Goal: Task Accomplishment & Management: Manage account settings

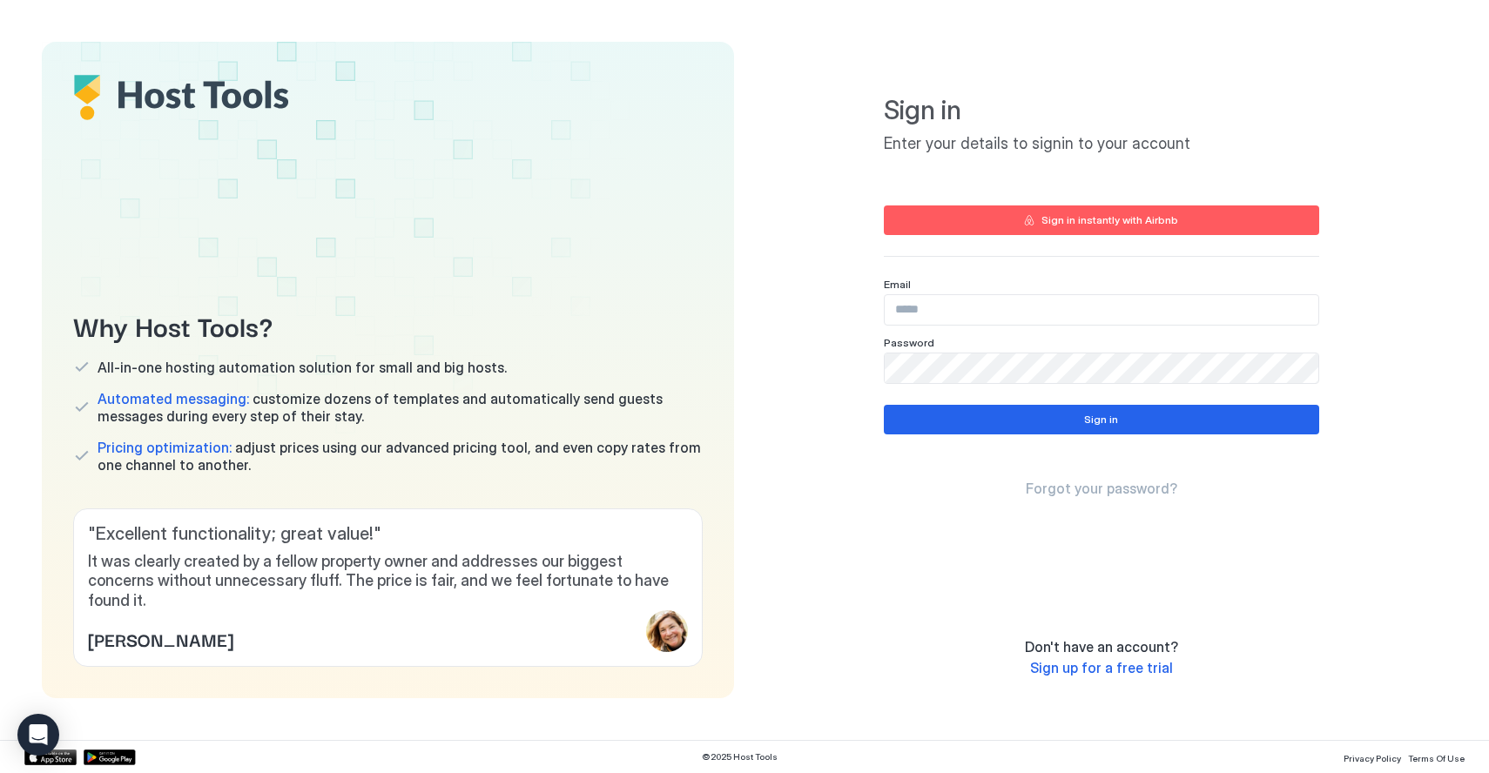
click at [921, 327] on div "Email Password" at bounding box center [1101, 331] width 435 height 106
click at [927, 316] on input "Input Field" at bounding box center [1102, 310] width 434 height 30
type input "**********"
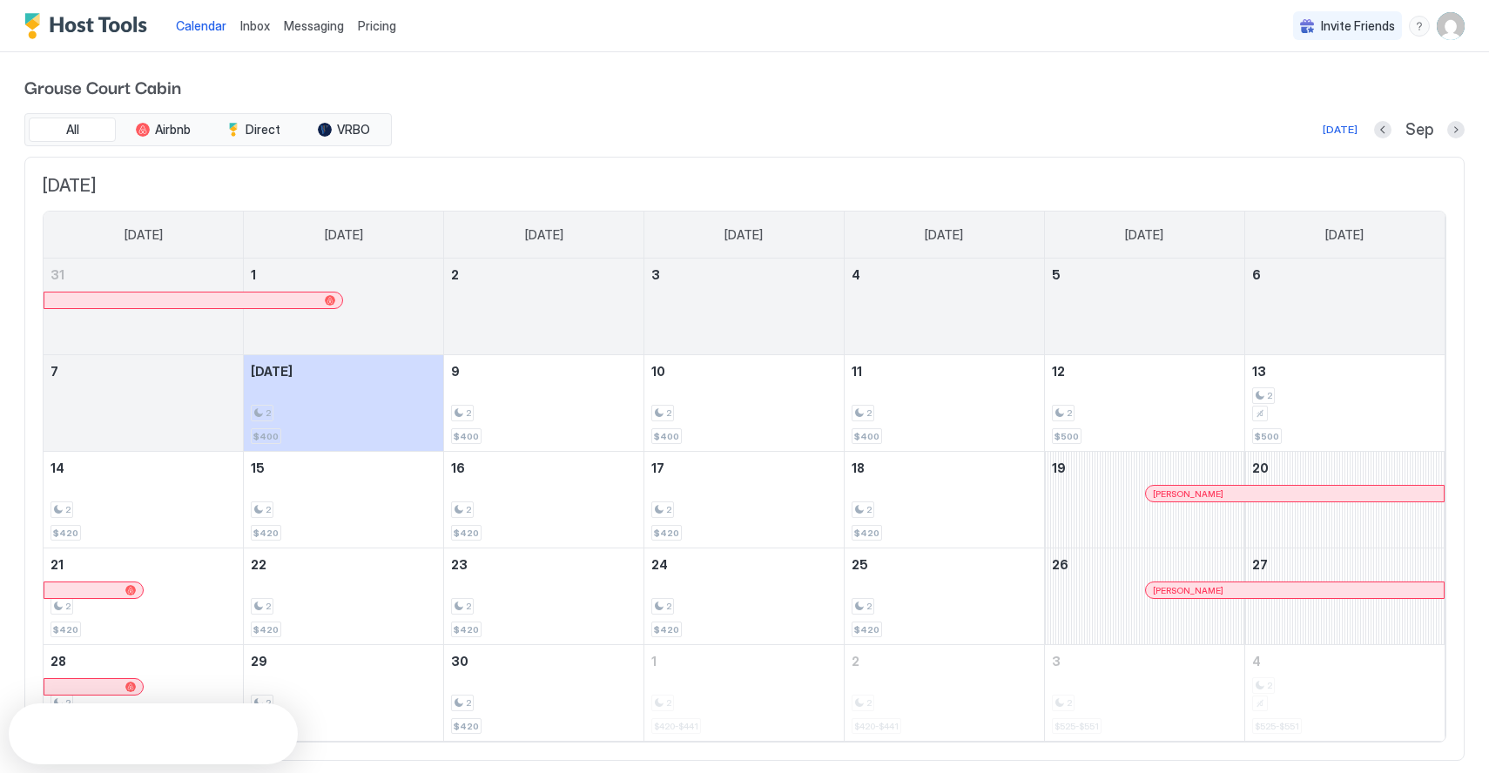
click at [1455, 18] on img "User profile" at bounding box center [1451, 26] width 28 height 28
click at [1301, 98] on span "Settings" at bounding box center [1294, 98] width 47 height 16
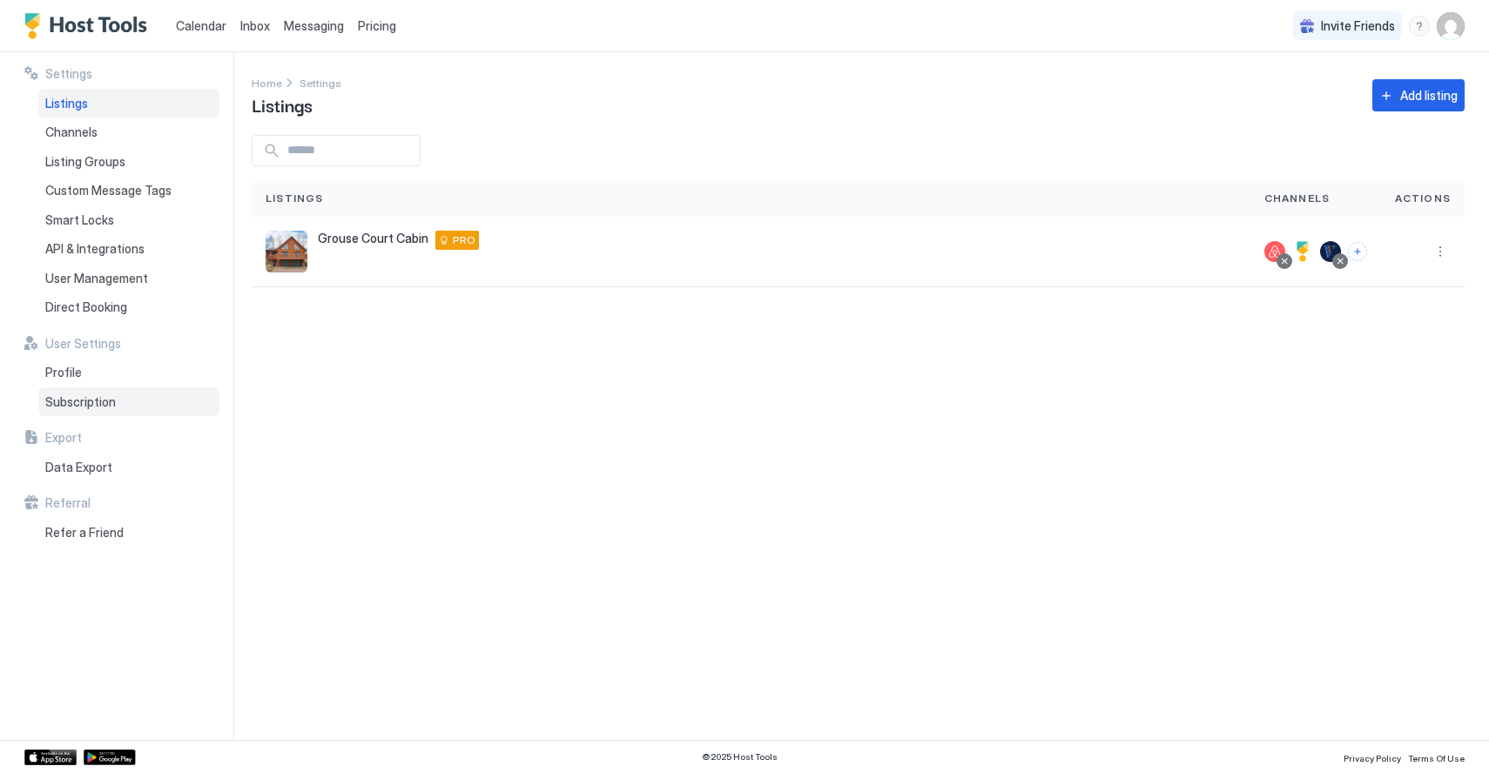
click at [118, 408] on div "Subscription" at bounding box center [128, 403] width 181 height 30
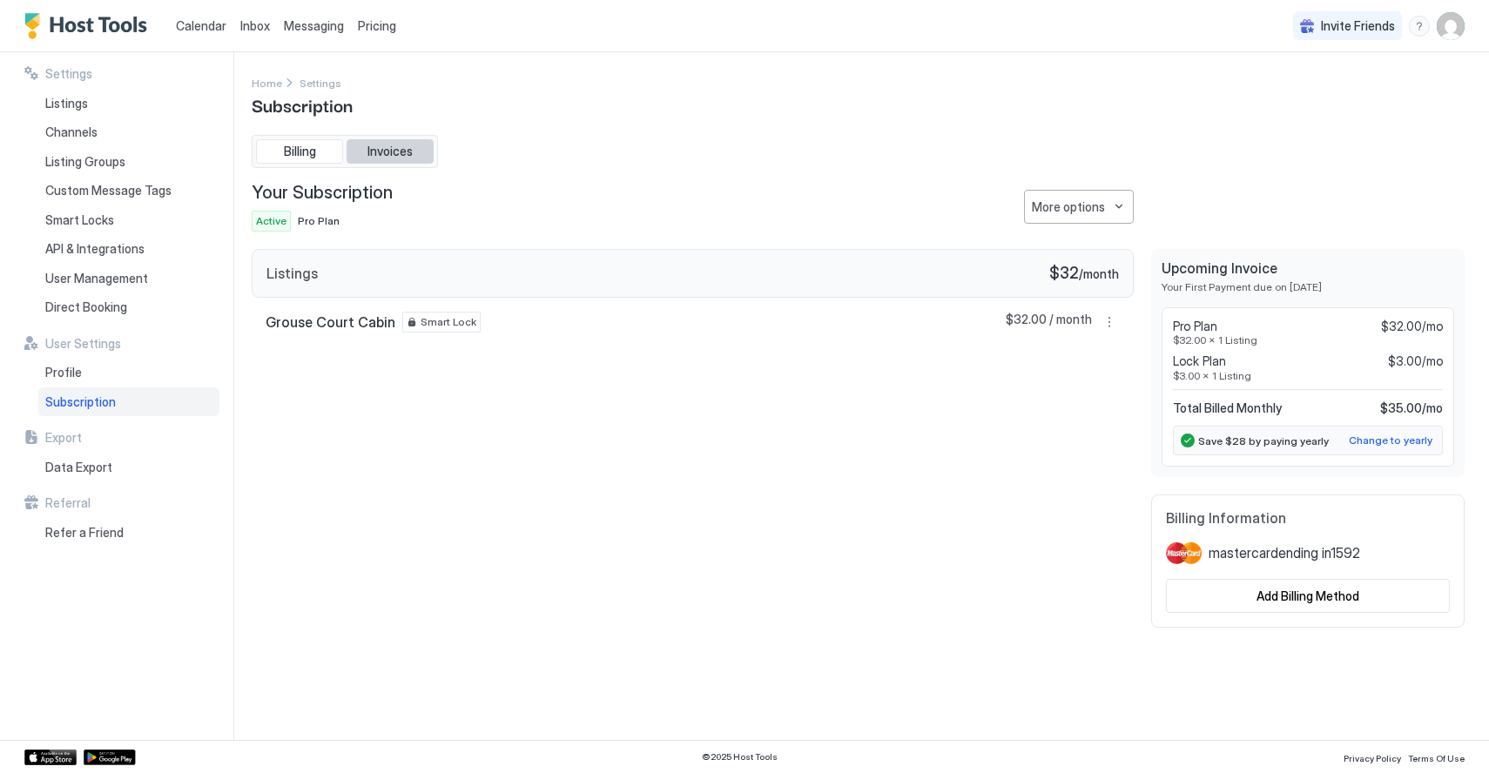
click at [400, 144] on span "Invoices" at bounding box center [390, 152] width 45 height 16
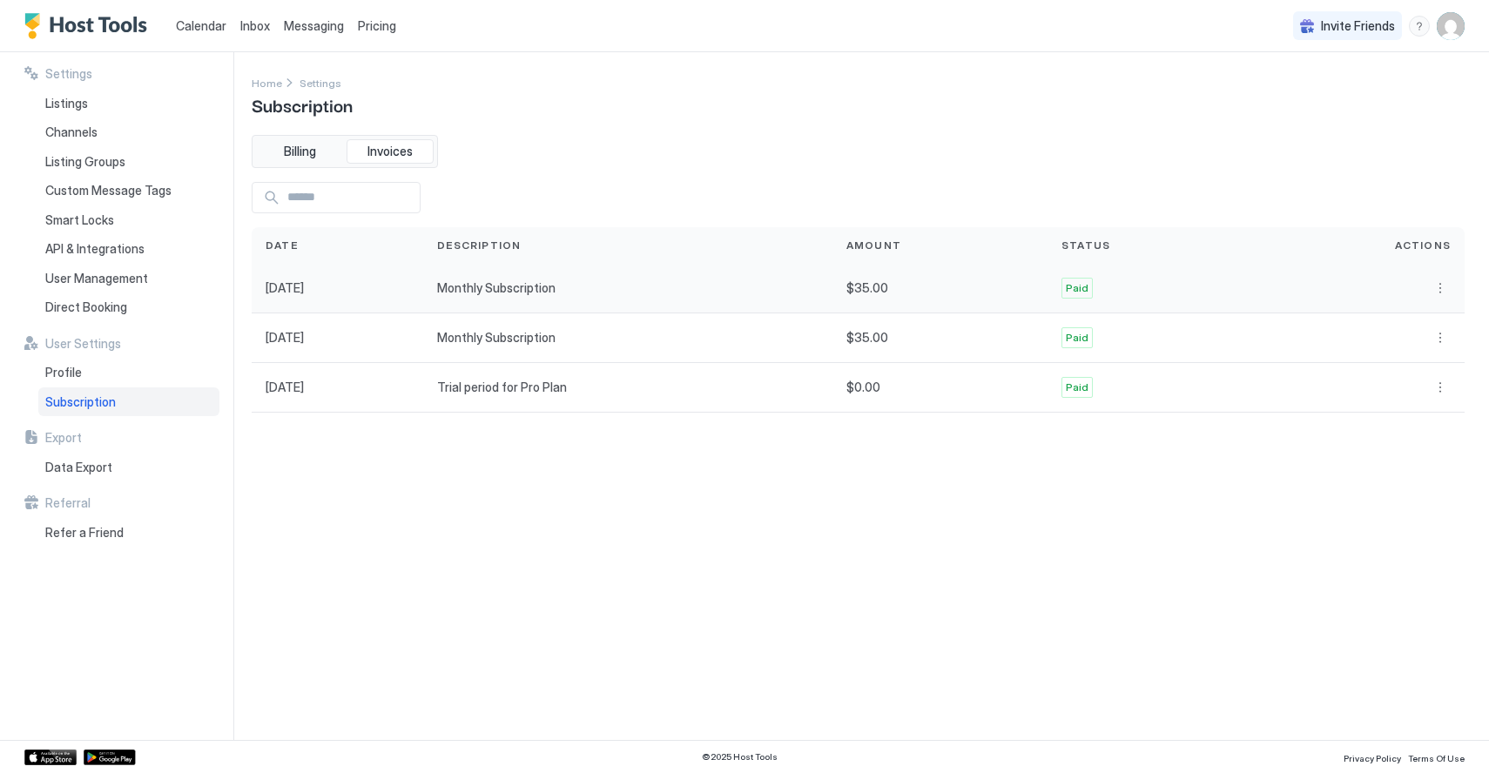
click at [508, 287] on div "Monthly Subscription" at bounding box center [627, 289] width 409 height 50
click at [1444, 294] on button "More options" at bounding box center [1440, 288] width 21 height 21
click at [1430, 337] on span "Download" at bounding box center [1421, 340] width 51 height 13
